Goal: Information Seeking & Learning: Learn about a topic

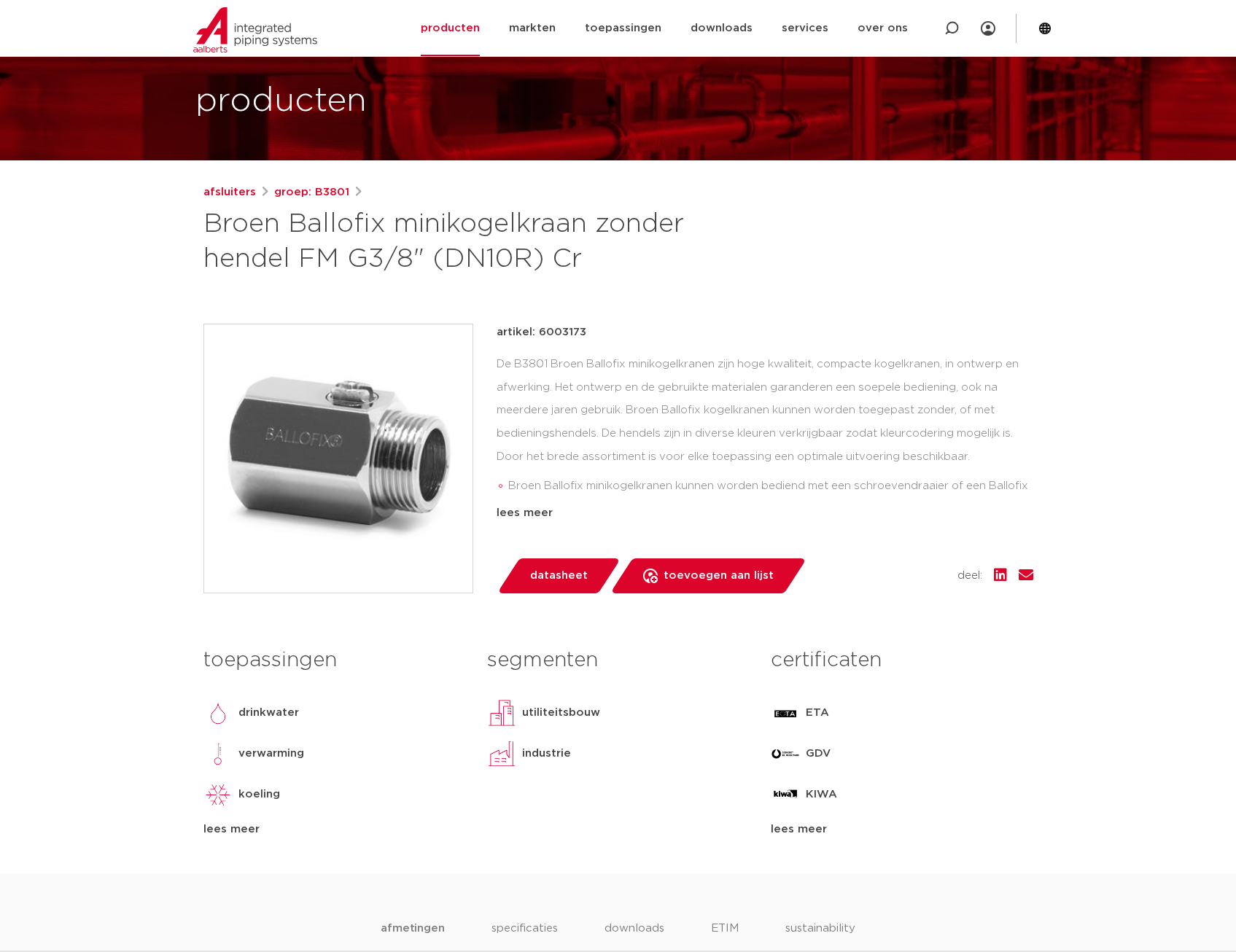
scroll to position [73, 0]
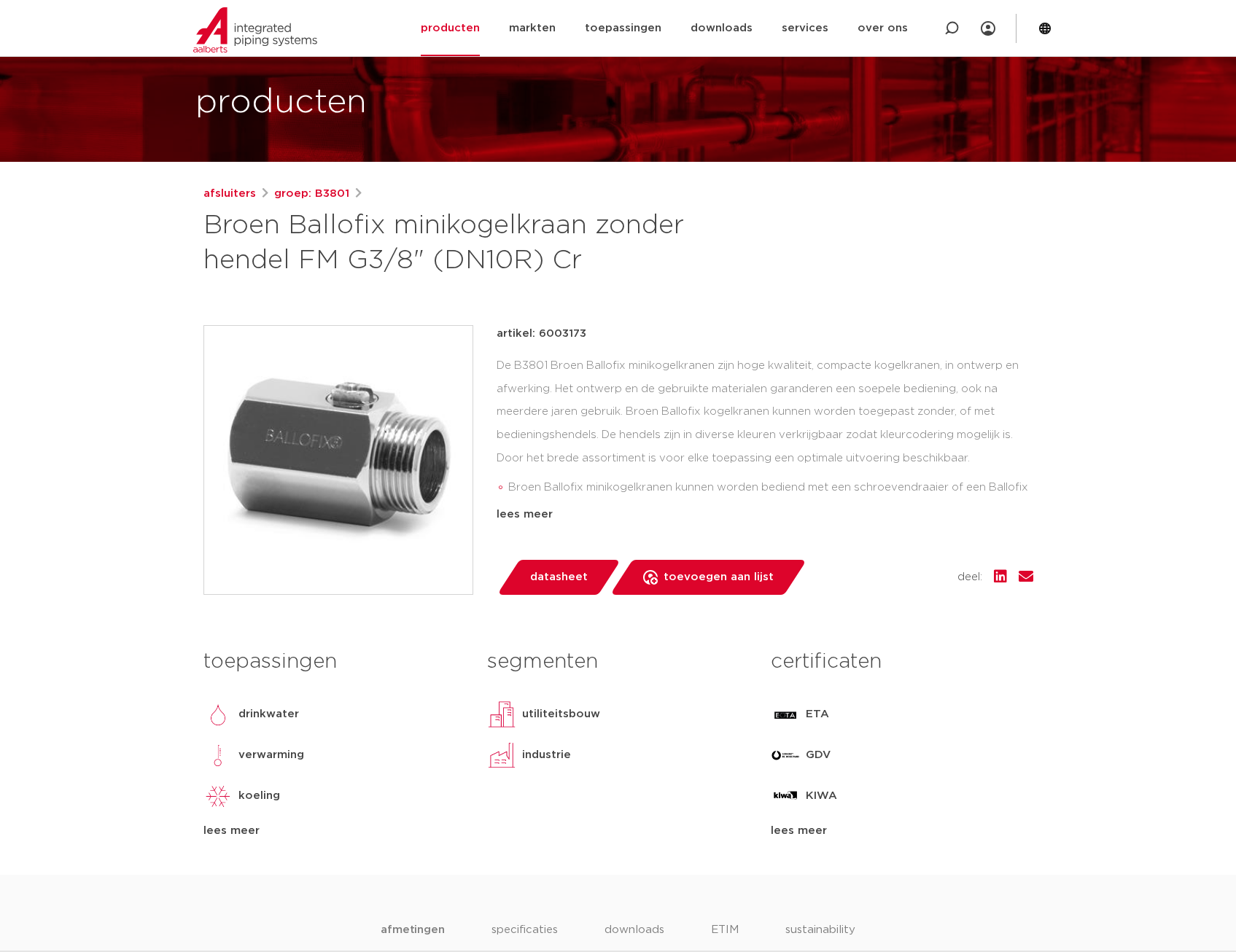
click at [567, 331] on p "artikel: 6003173" at bounding box center [541, 333] width 89 height 18
copy p "6003173"
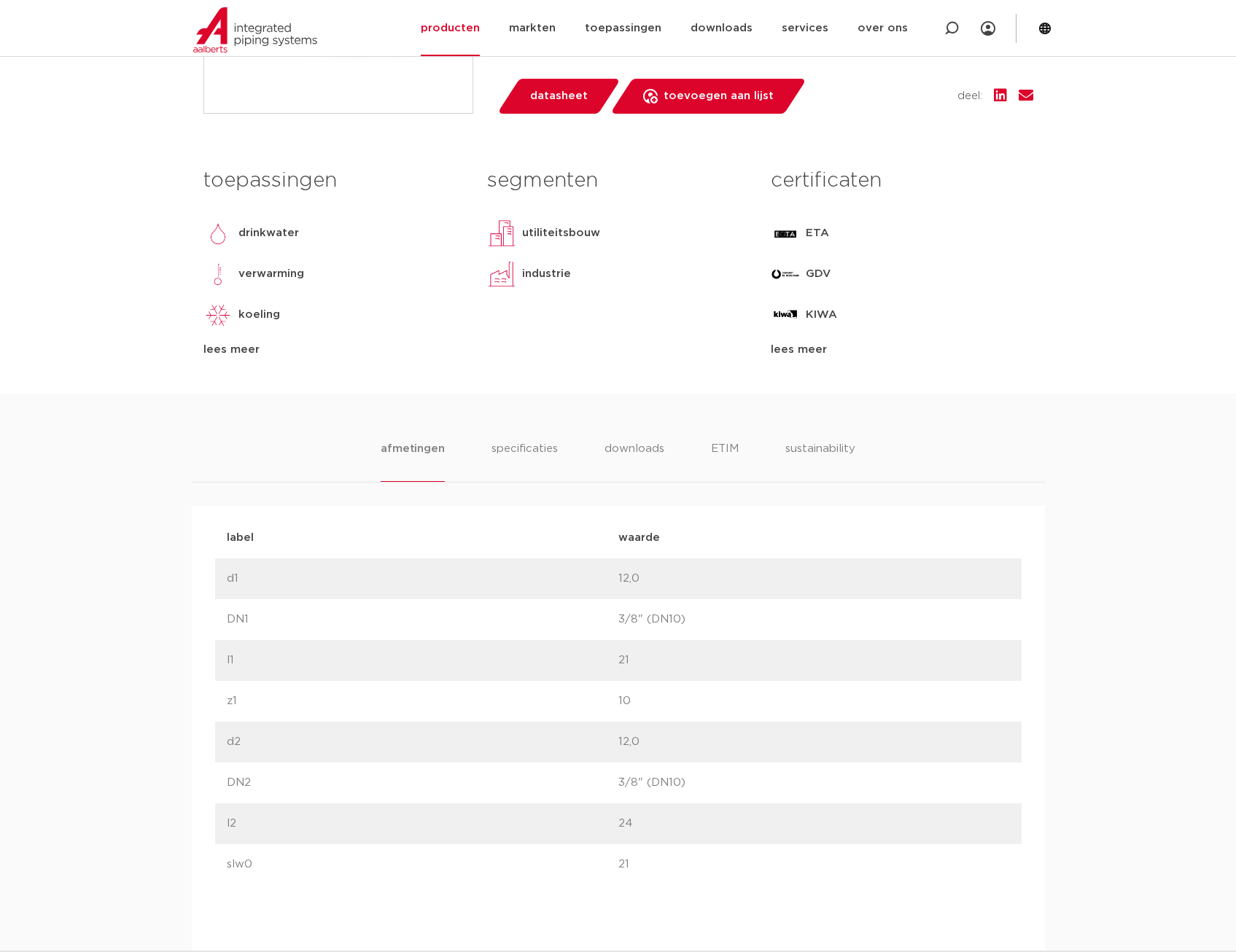
scroll to position [656, 0]
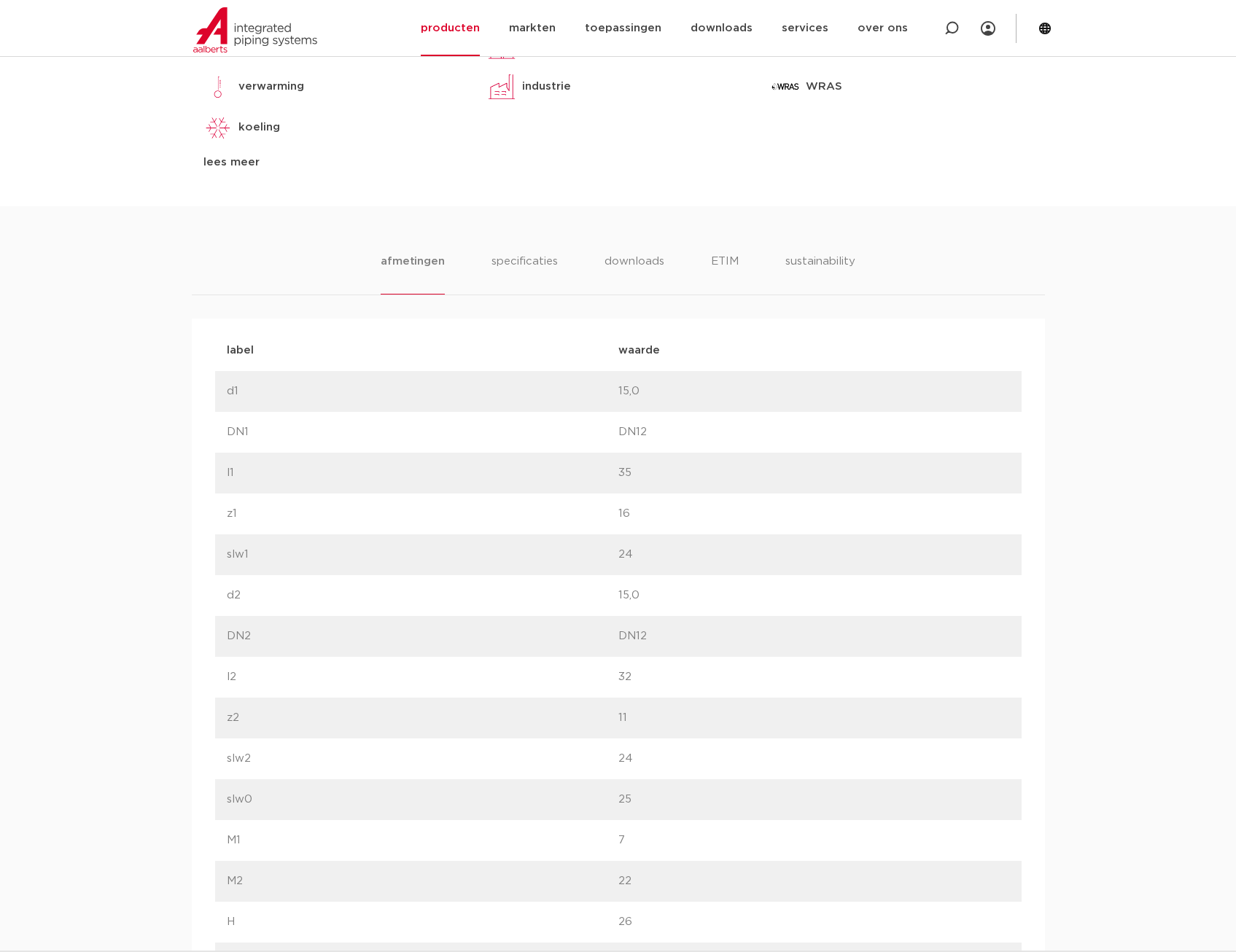
scroll to position [729, 0]
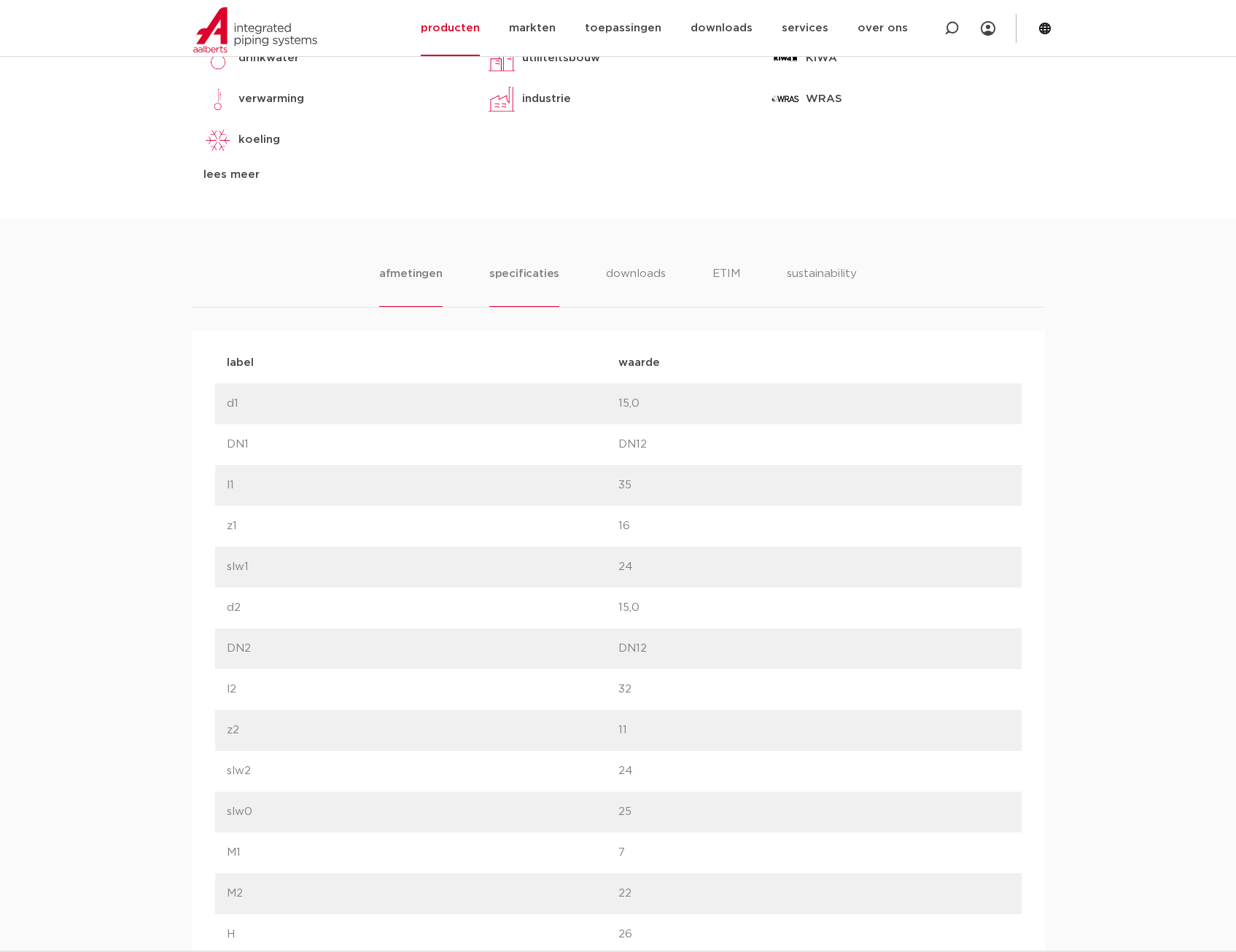
click at [517, 272] on li "specificaties" at bounding box center [524, 286] width 70 height 42
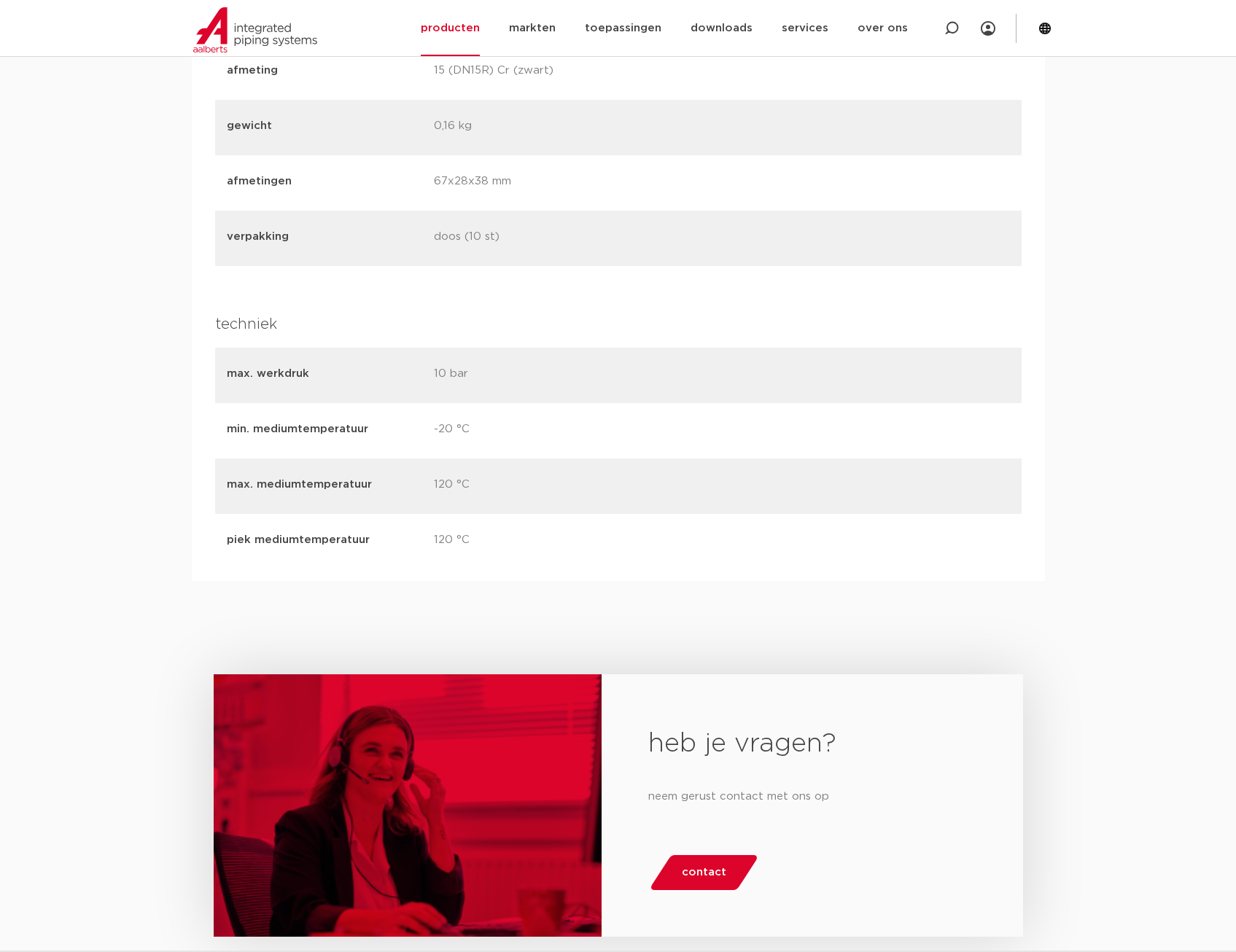
scroll to position [2624, 0]
